Goal: Check status: Check status

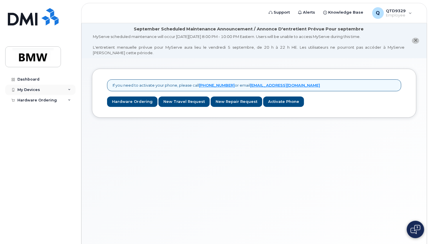
click at [48, 87] on div "My Devices" at bounding box center [40, 90] width 70 height 10
click at [61, 110] on div "Hardware Ordering" at bounding box center [40, 111] width 70 height 10
click at [35, 120] on div "My Orders" at bounding box center [30, 121] width 21 height 5
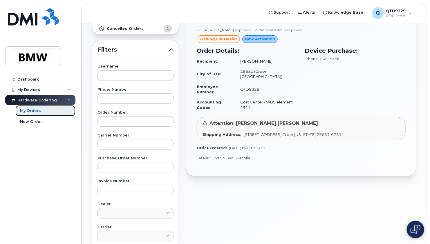
scroll to position [79, 0]
click at [288, 97] on td "Cost Center / WBS element: 2914" at bounding box center [266, 104] width 63 height 15
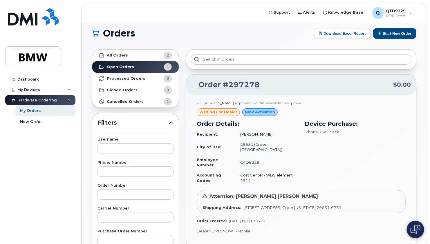
scroll to position [0, 0]
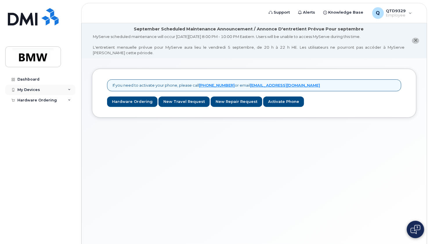
click at [67, 92] on div "My Devices" at bounding box center [40, 90] width 70 height 10
click at [71, 111] on div "Hardware Ordering" at bounding box center [40, 111] width 70 height 10
click at [43, 122] on link "My Orders" at bounding box center [45, 121] width 60 height 11
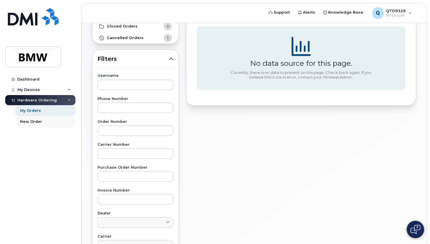
scroll to position [70, 0]
drag, startPoint x: 60, startPoint y: 122, endPoint x: 243, endPoint y: 176, distance: 191.1
click at [243, 176] on div "No data source for this page. Currently, there is no data to present on this pa…" at bounding box center [300, 185] width 237 height 407
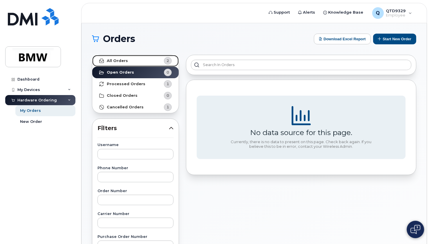
click at [161, 63] on span "2" at bounding box center [162, 61] width 17 height 8
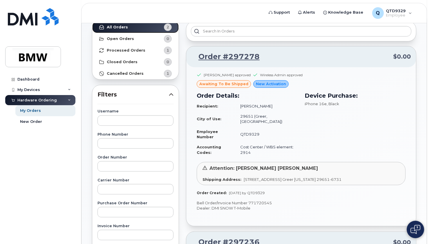
scroll to position [33, 0]
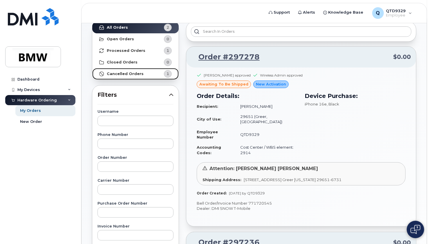
click at [163, 75] on span "1" at bounding box center [162, 74] width 17 height 8
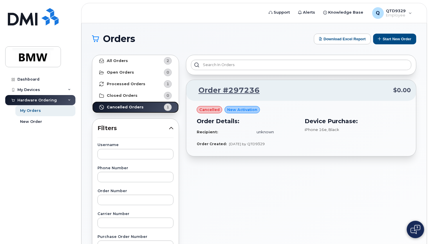
scroll to position [0, 0]
click at [161, 84] on span "1" at bounding box center [162, 84] width 17 height 8
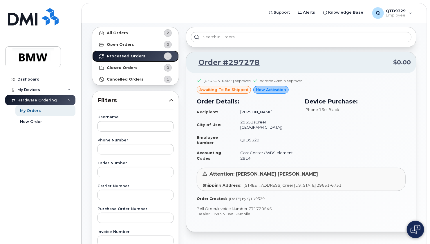
scroll to position [30, 0]
